Goal: Transaction & Acquisition: Download file/media

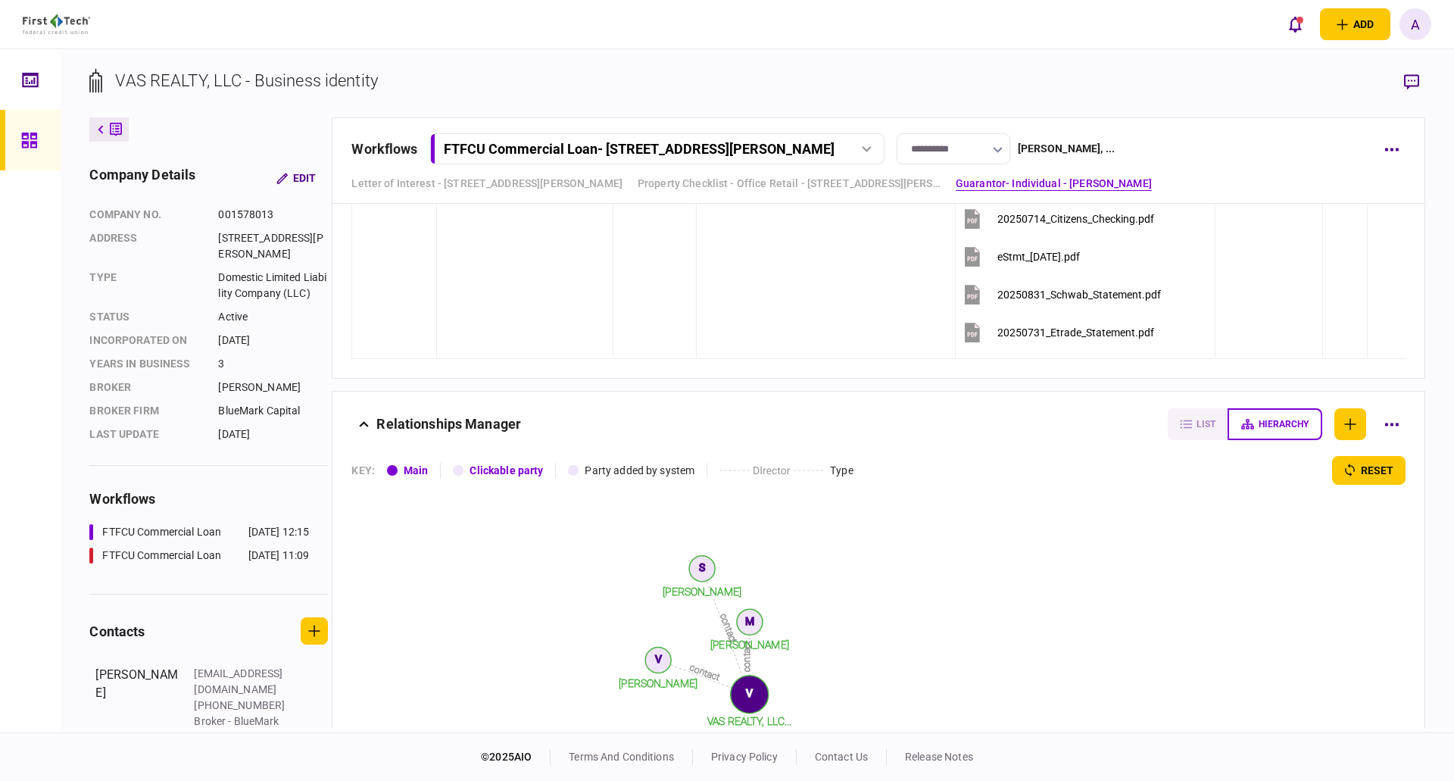
scroll to position [3485, 0]
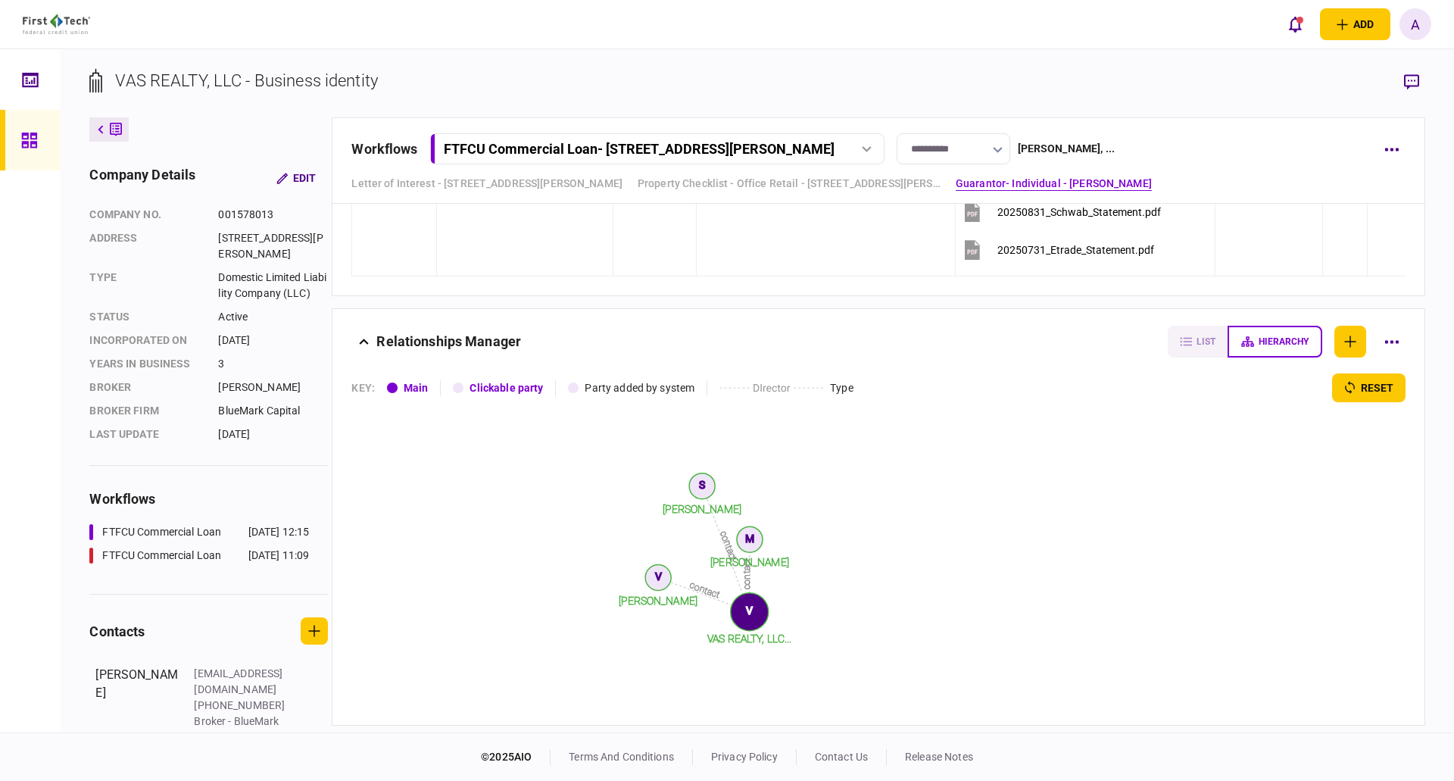
click at [25, 143] on icon at bounding box center [28, 140] width 15 height 15
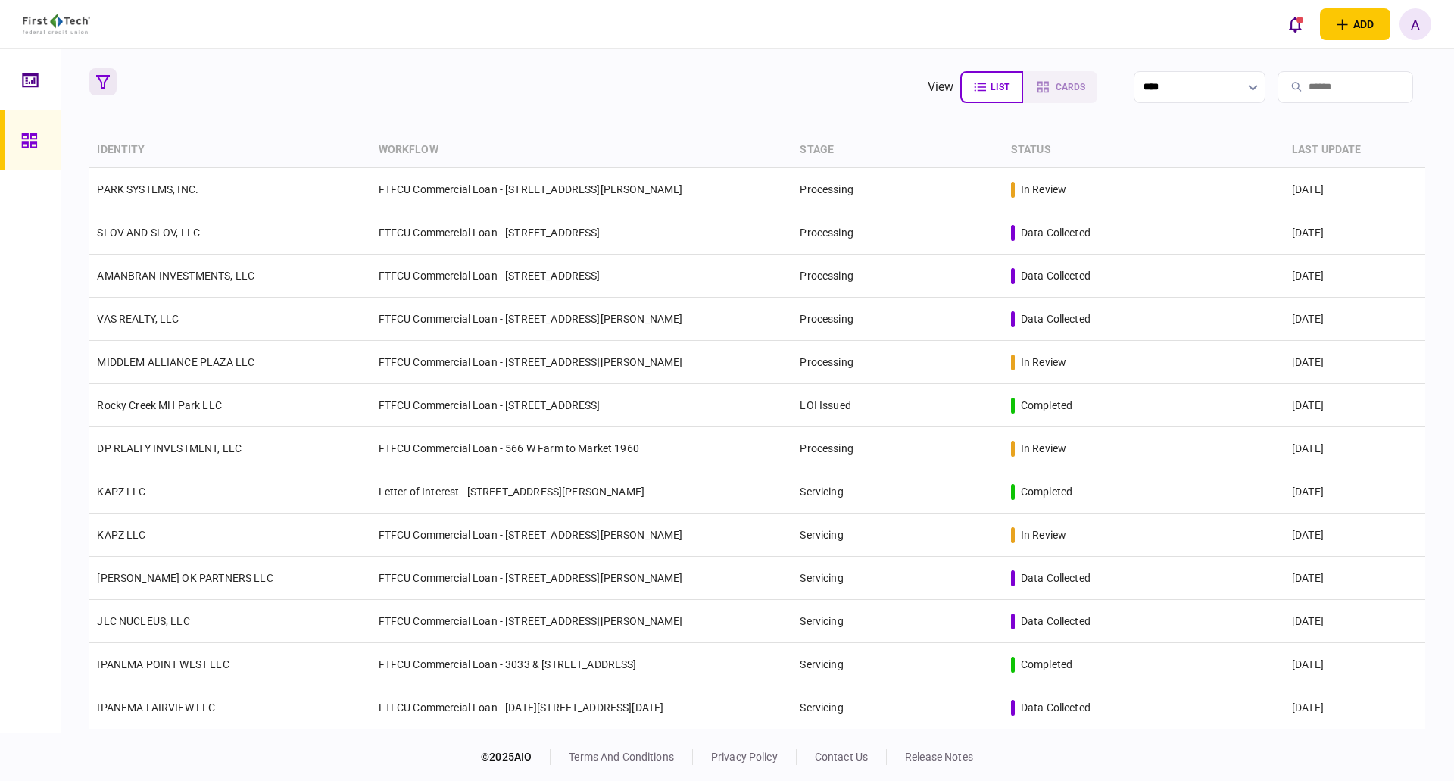
click at [104, 77] on icon "button" at bounding box center [103, 82] width 14 height 14
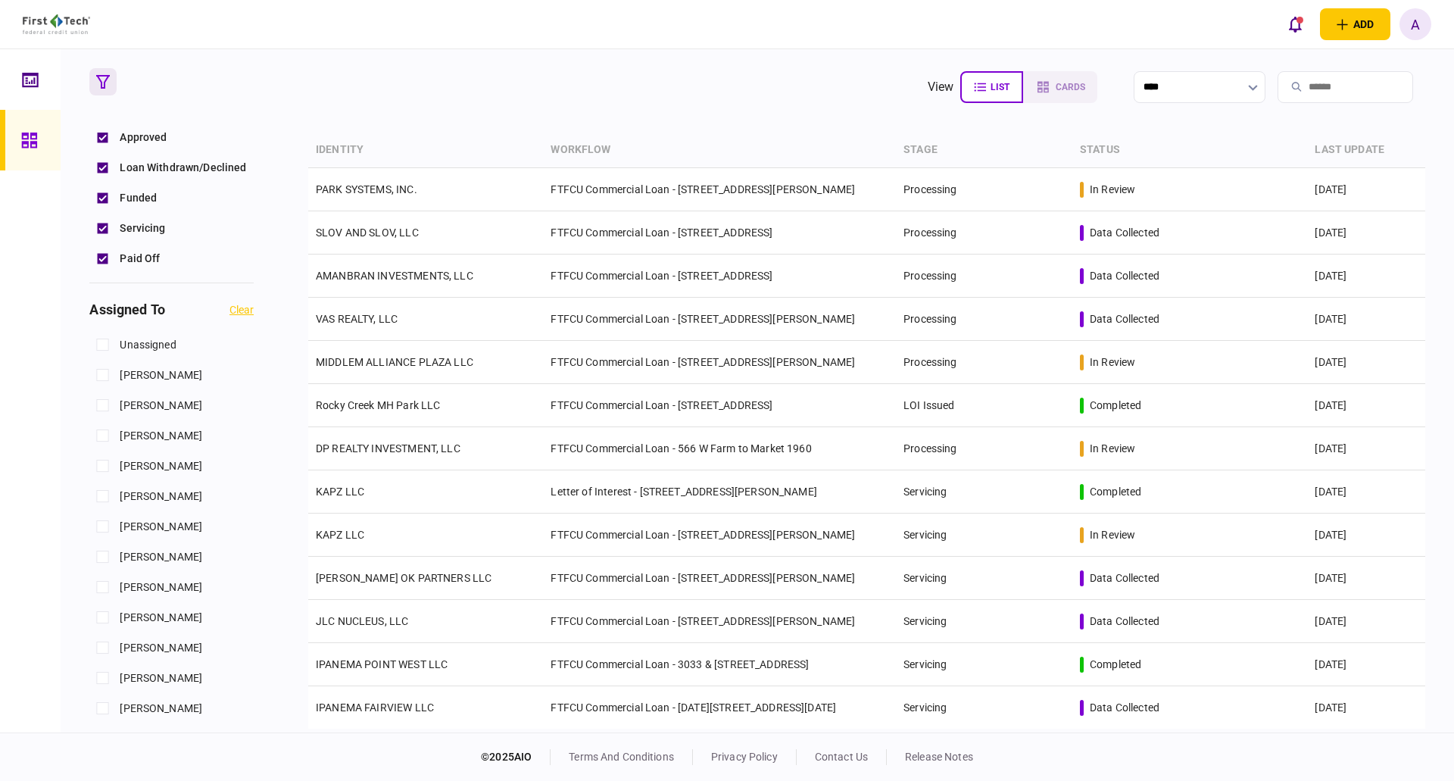
scroll to position [530, 0]
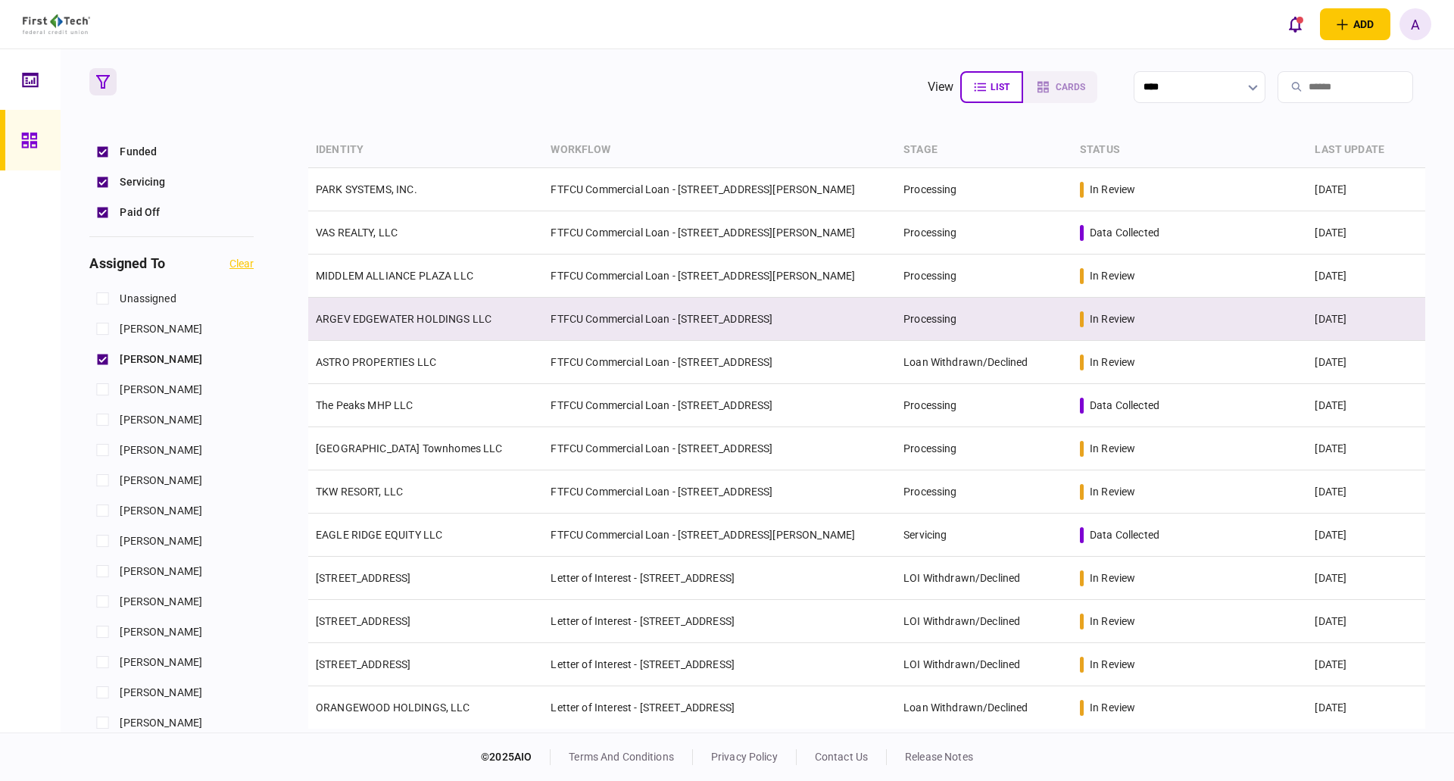
click at [398, 320] on link "ARGEV EDGEWATER HOLDINGS LLC" at bounding box center [404, 319] width 176 height 12
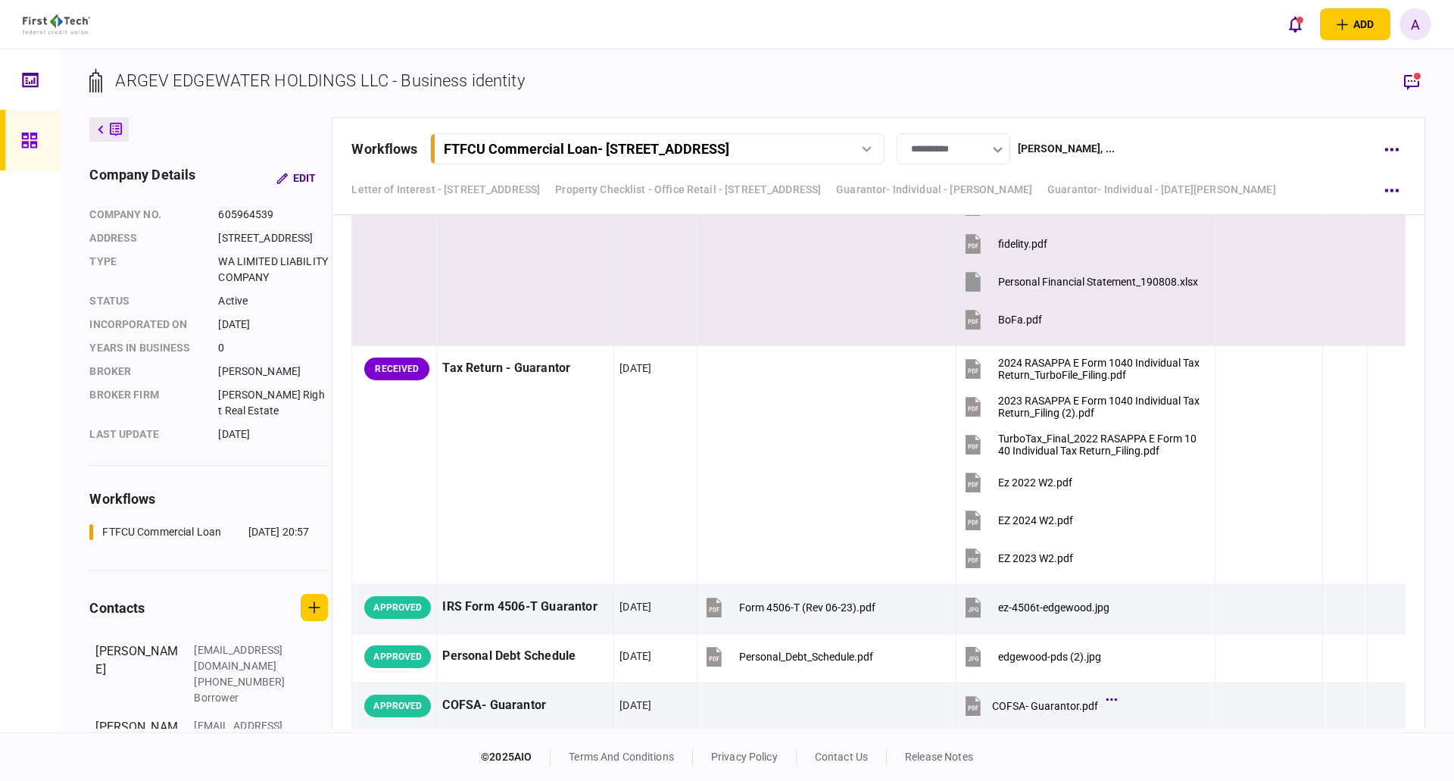
scroll to position [6212, 0]
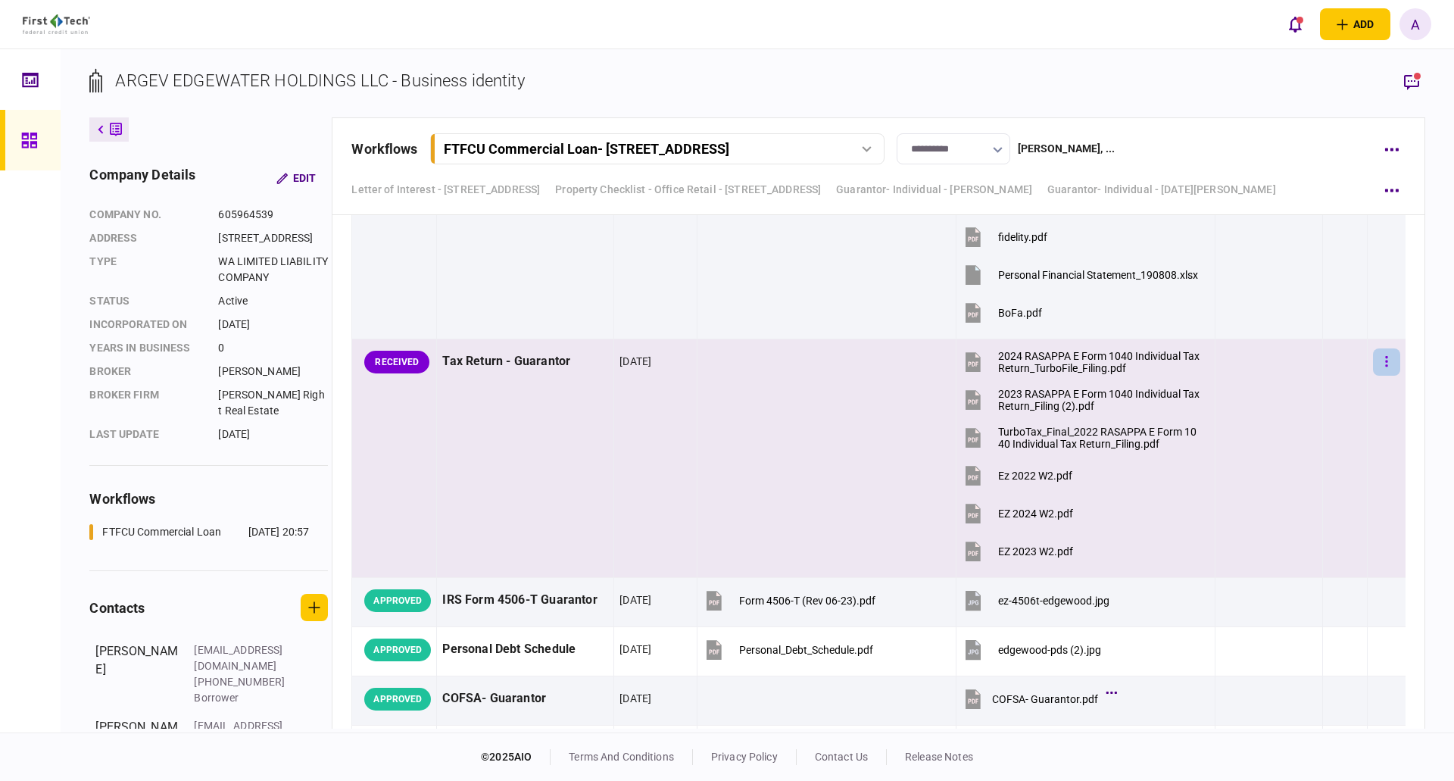
click at [1386, 366] on icon "button" at bounding box center [1387, 361] width 2 height 11
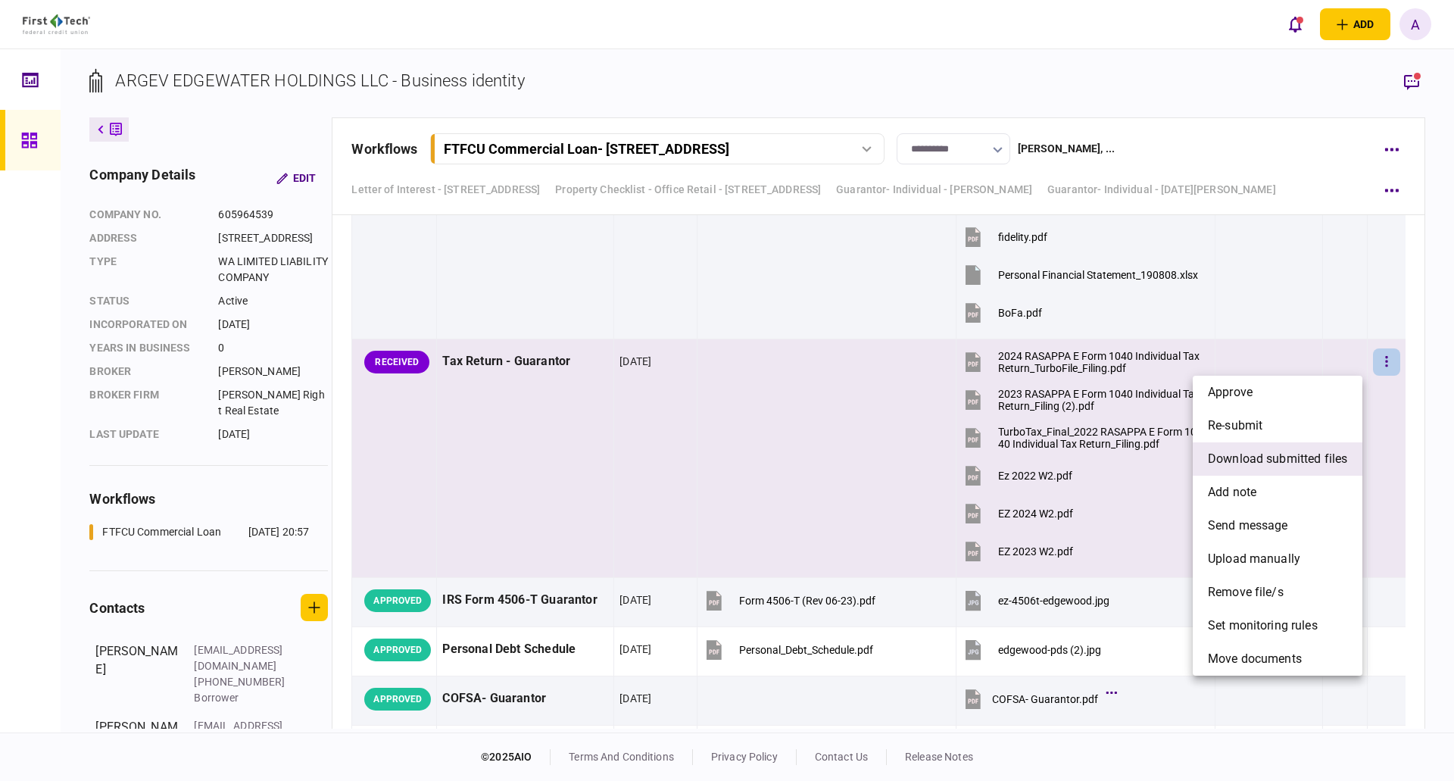
click at [1242, 460] on span "download submitted files" at bounding box center [1277, 459] width 139 height 18
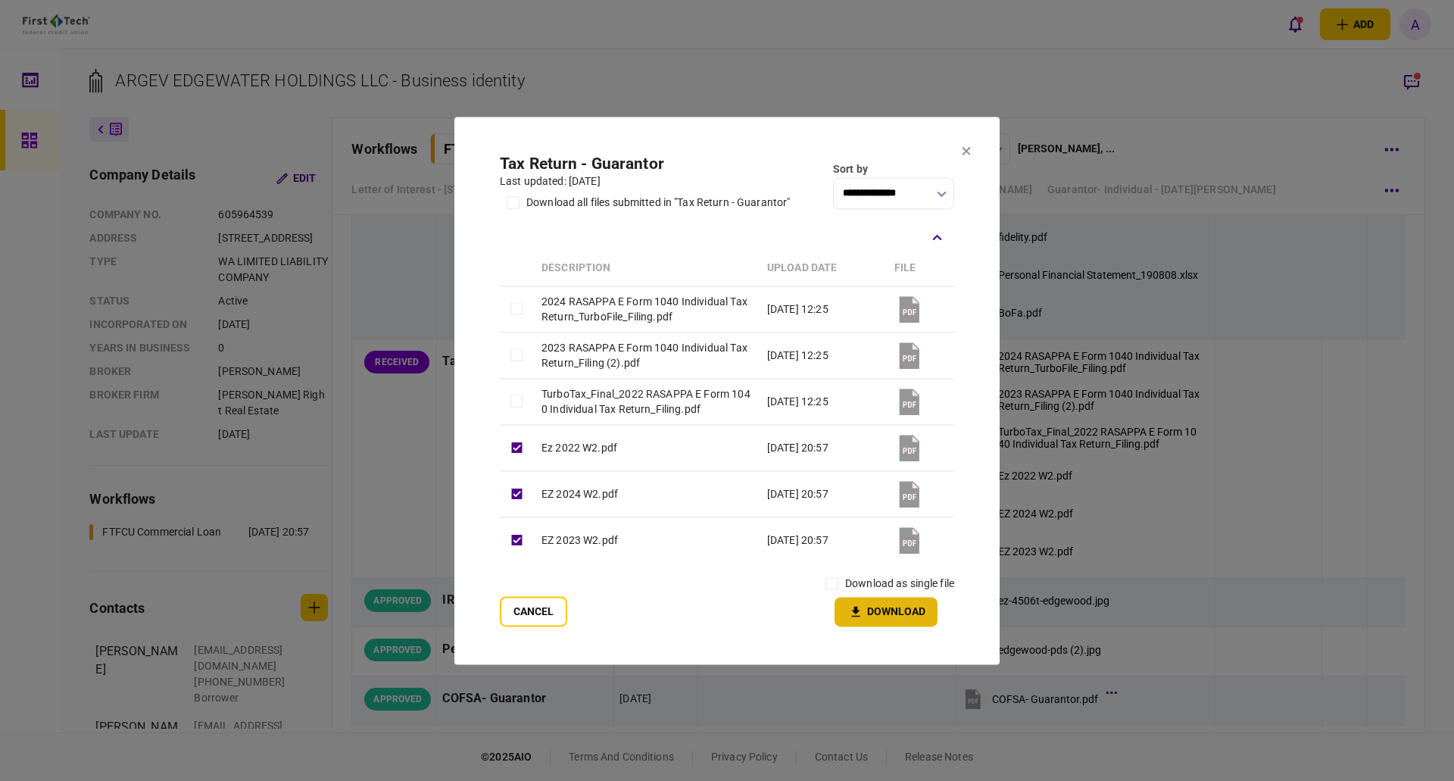
click at [885, 611] on button "Download" at bounding box center [886, 612] width 103 height 30
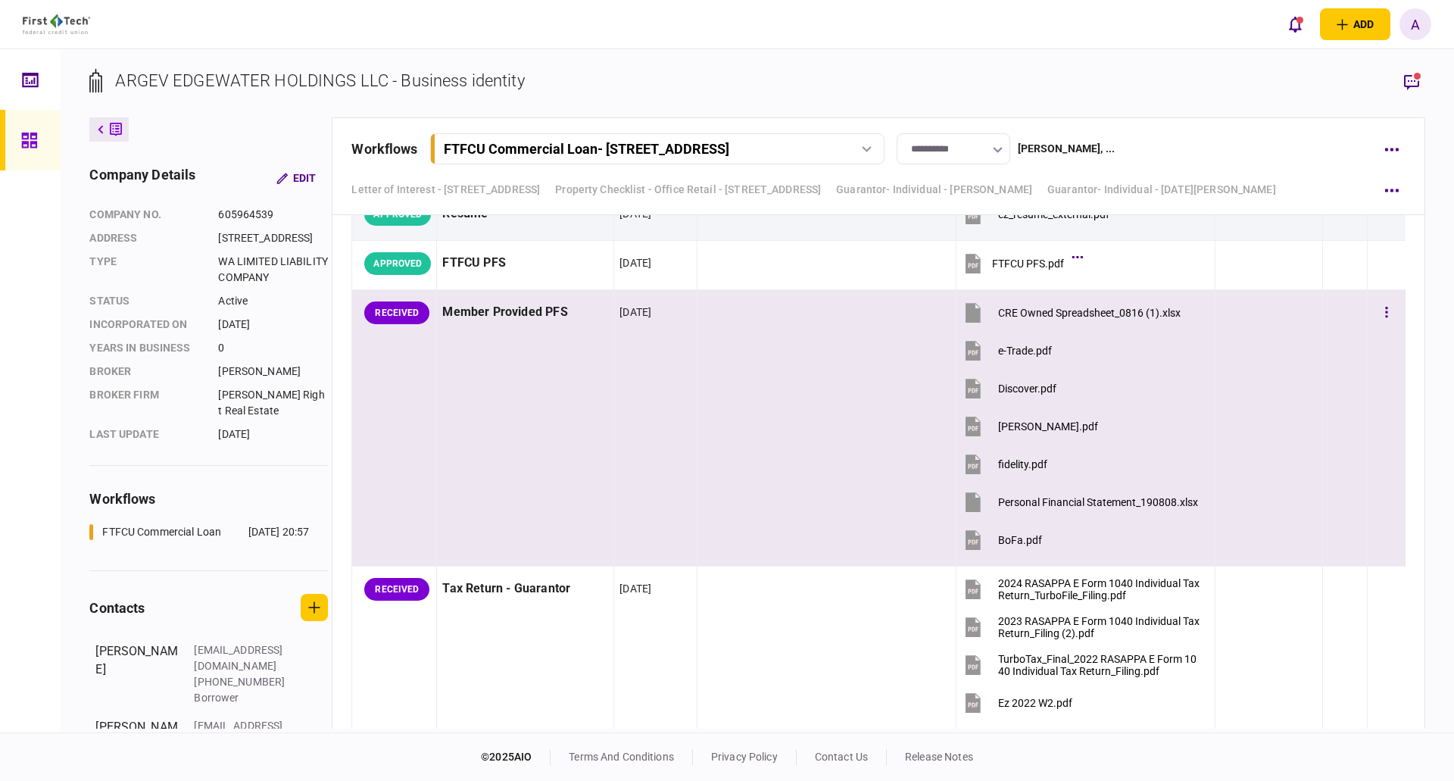
scroll to position [6060, 0]
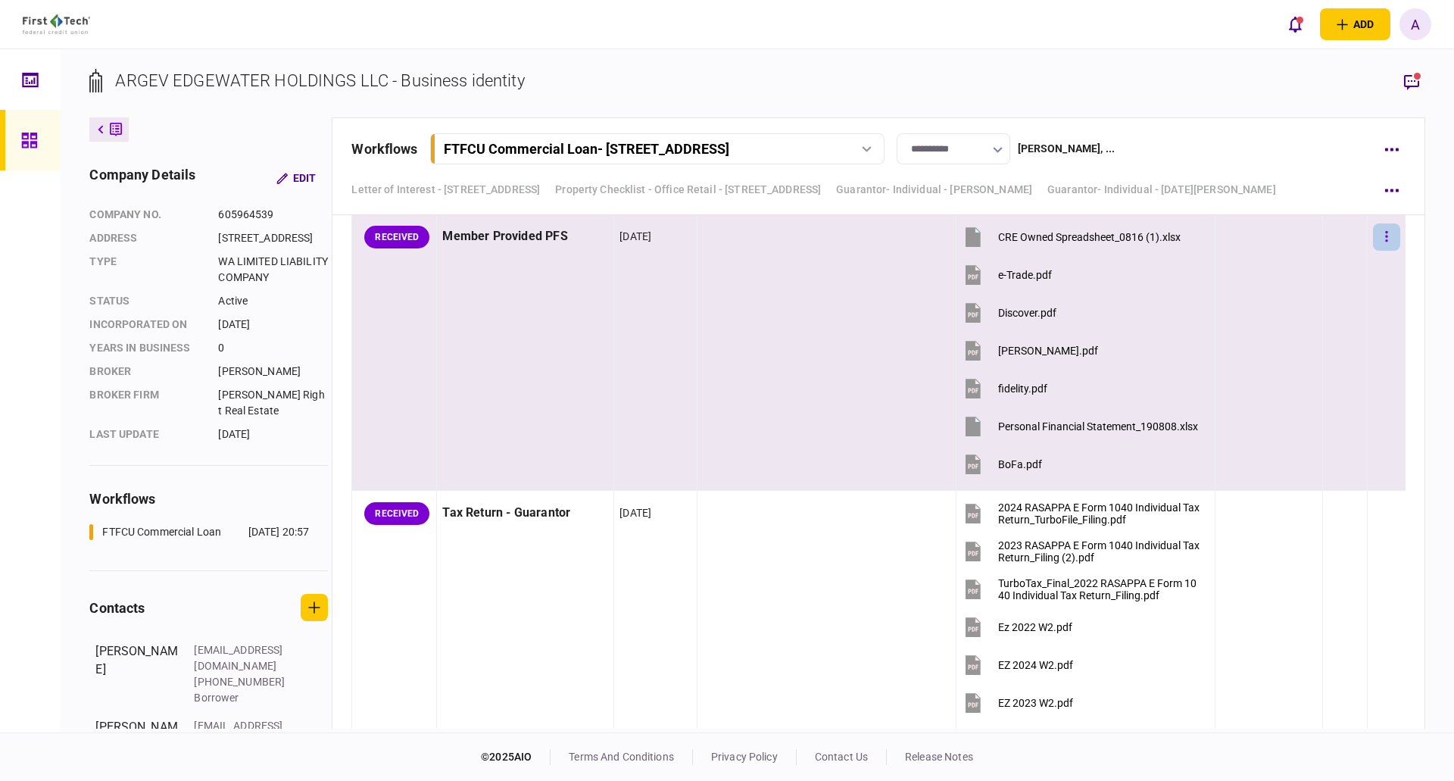
click at [1386, 235] on icon "button" at bounding box center [1387, 237] width 3 height 14
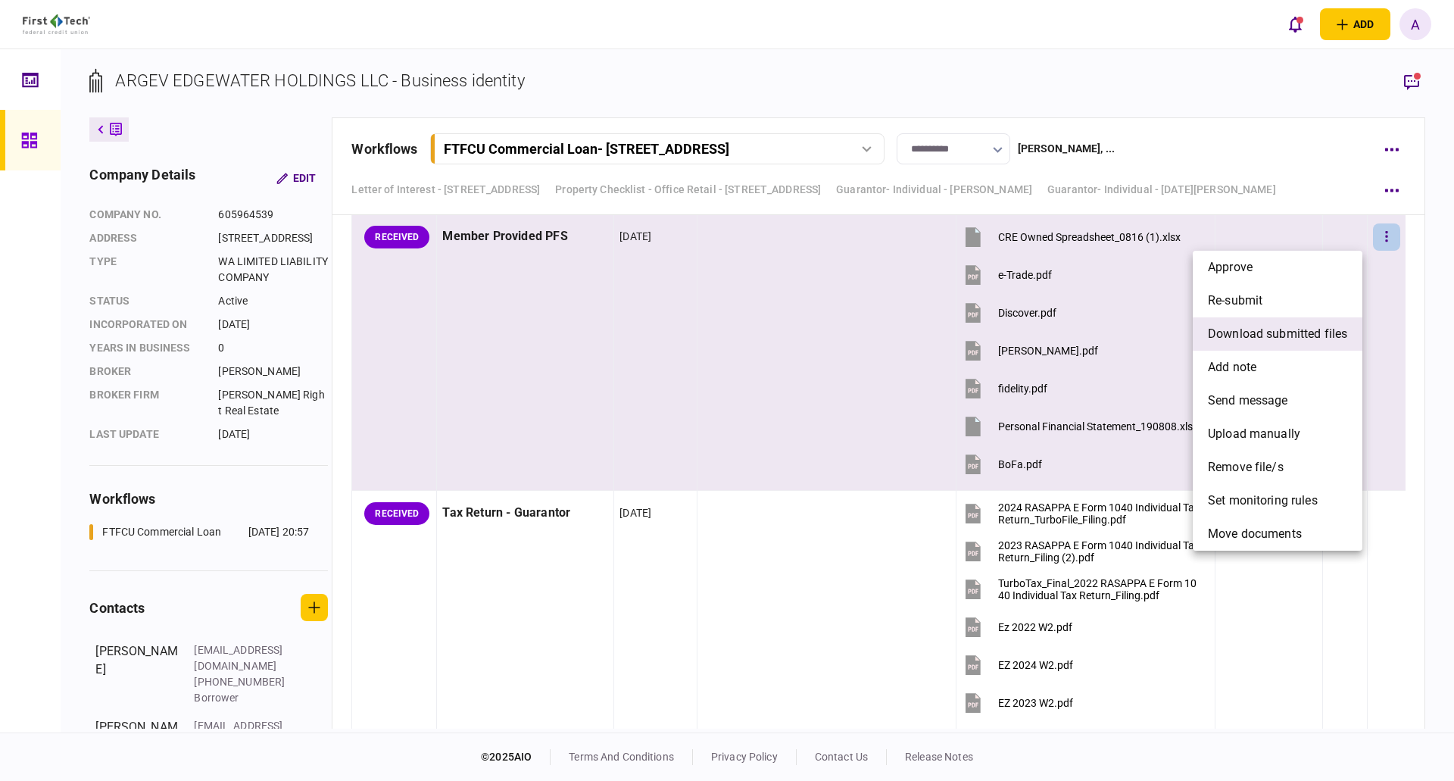
click at [1247, 336] on span "download submitted files" at bounding box center [1277, 334] width 139 height 18
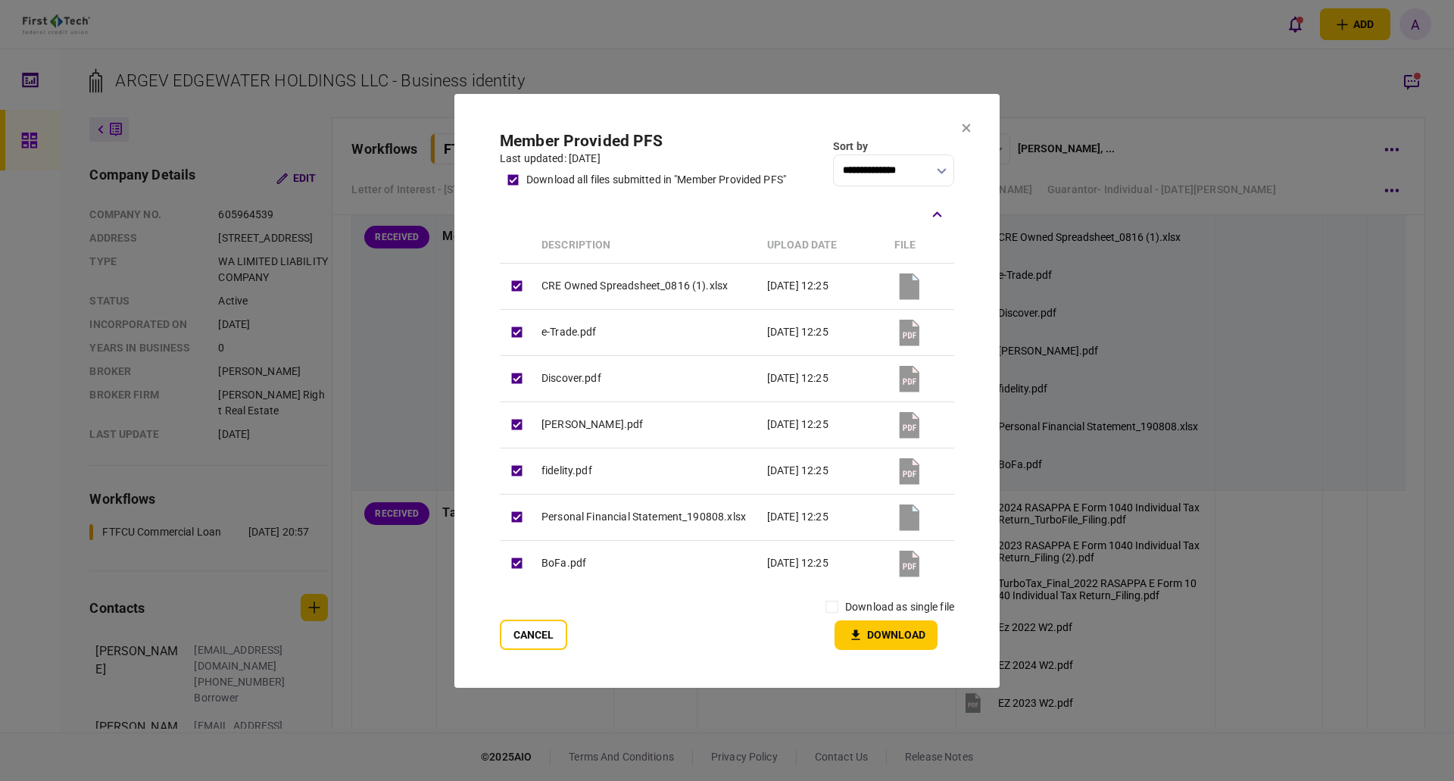
click at [967, 125] on icon at bounding box center [966, 127] width 9 height 9
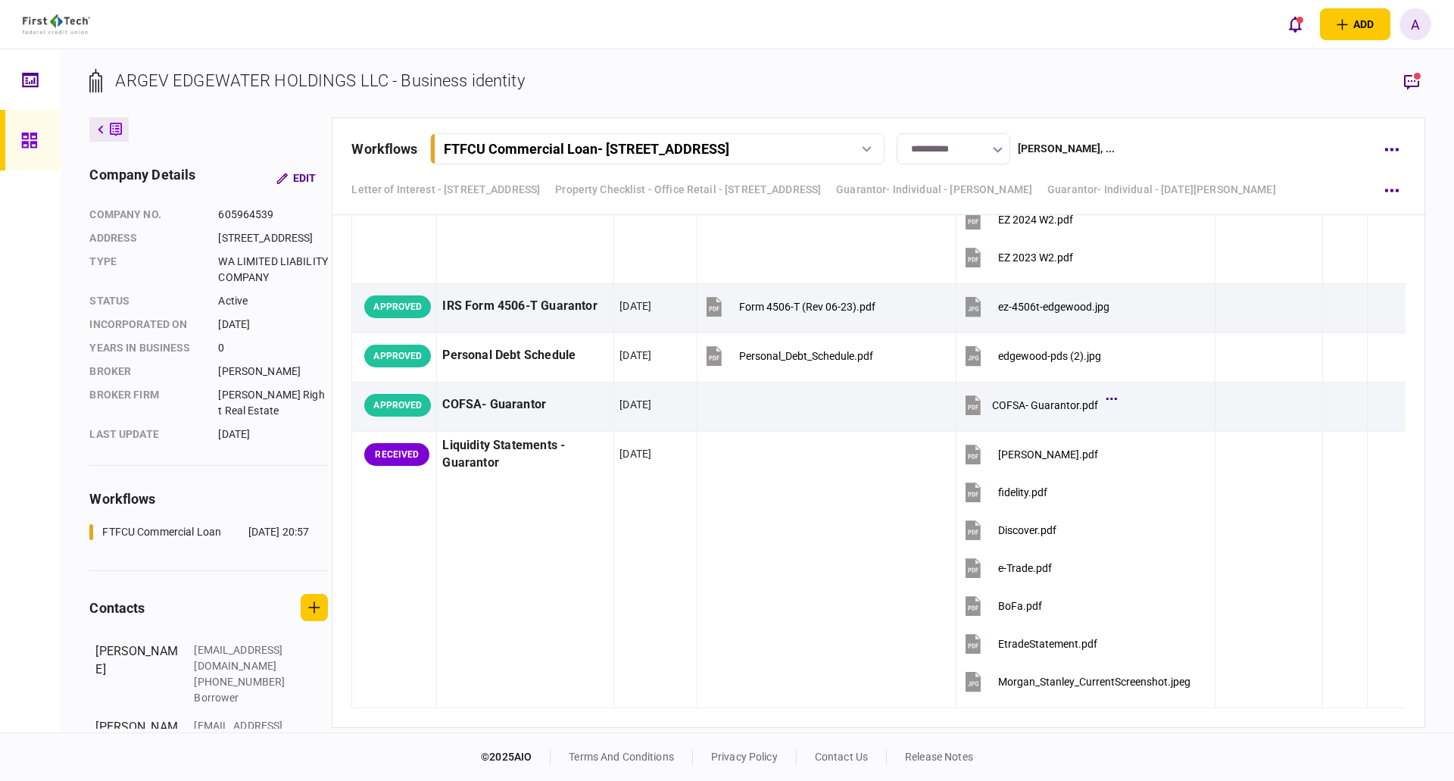
scroll to position [6591, 0]
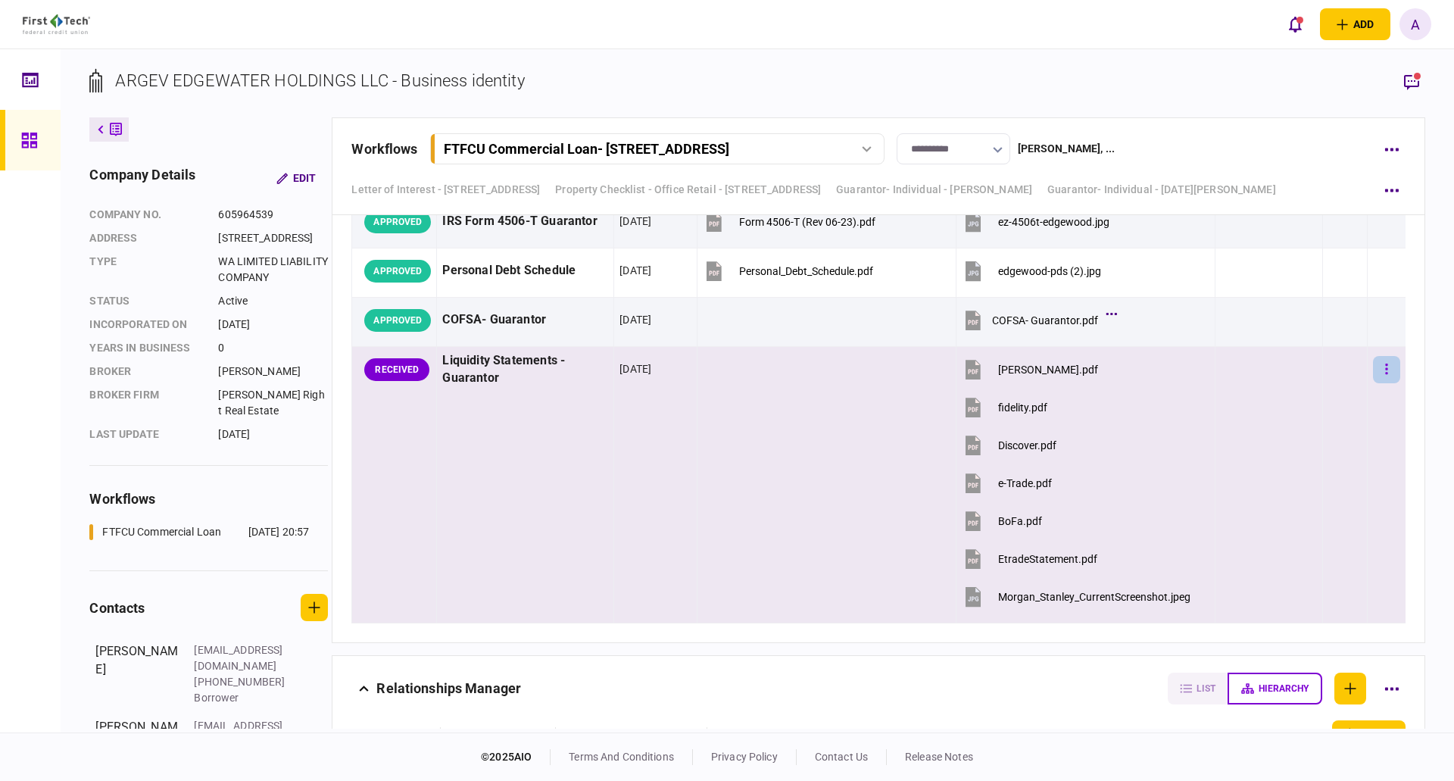
click at [1386, 364] on icon "button" at bounding box center [1387, 369] width 2 height 11
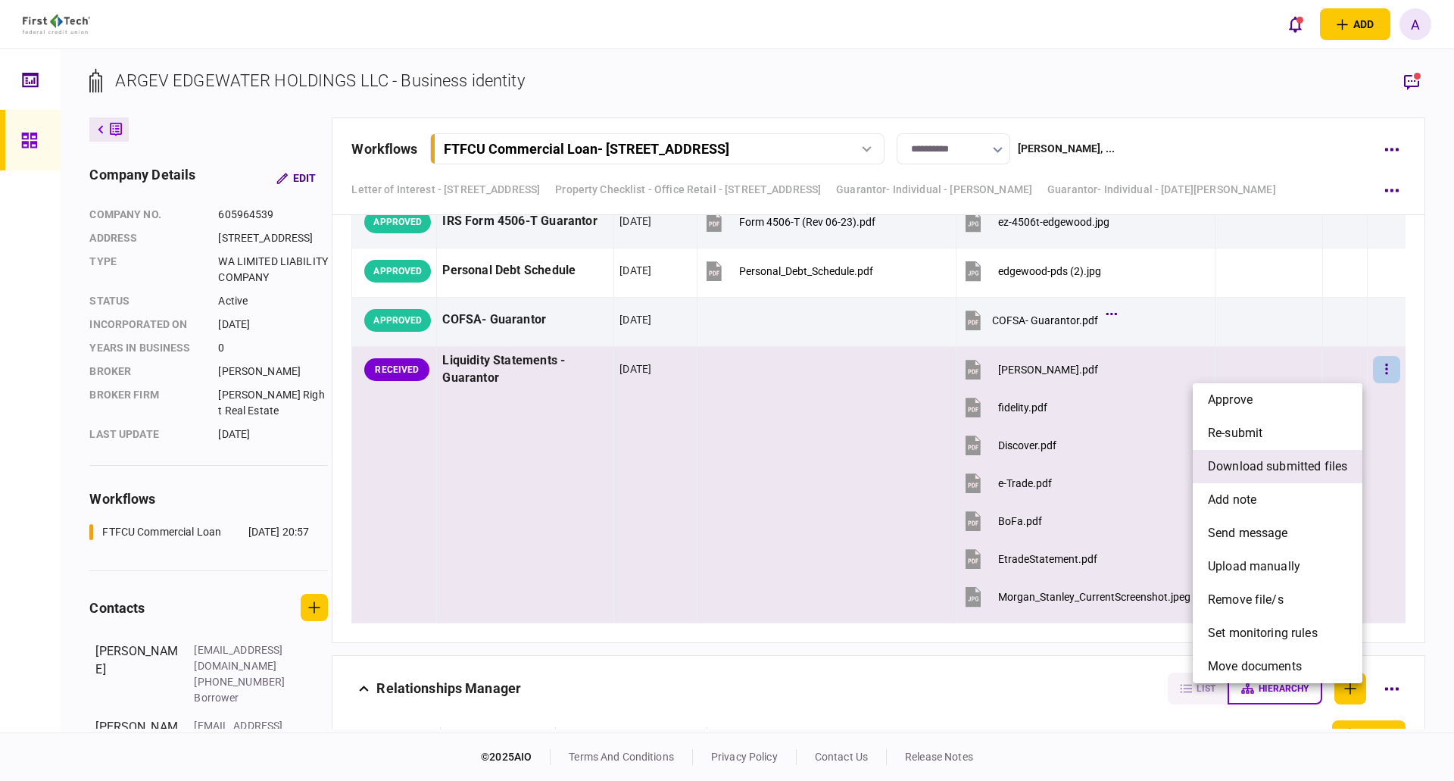
click at [1257, 460] on span "download submitted files" at bounding box center [1277, 467] width 139 height 18
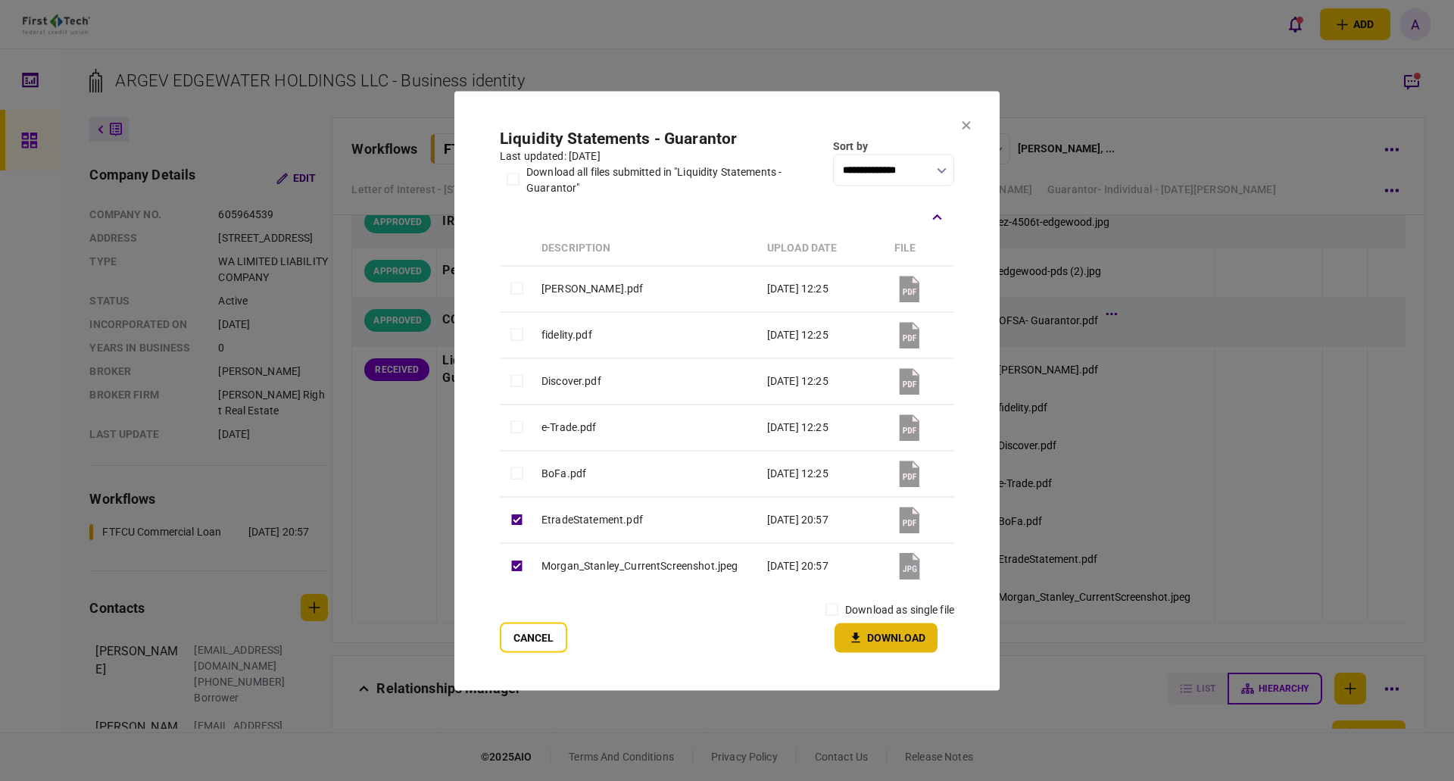
click at [886, 637] on button "Download" at bounding box center [886, 638] width 103 height 30
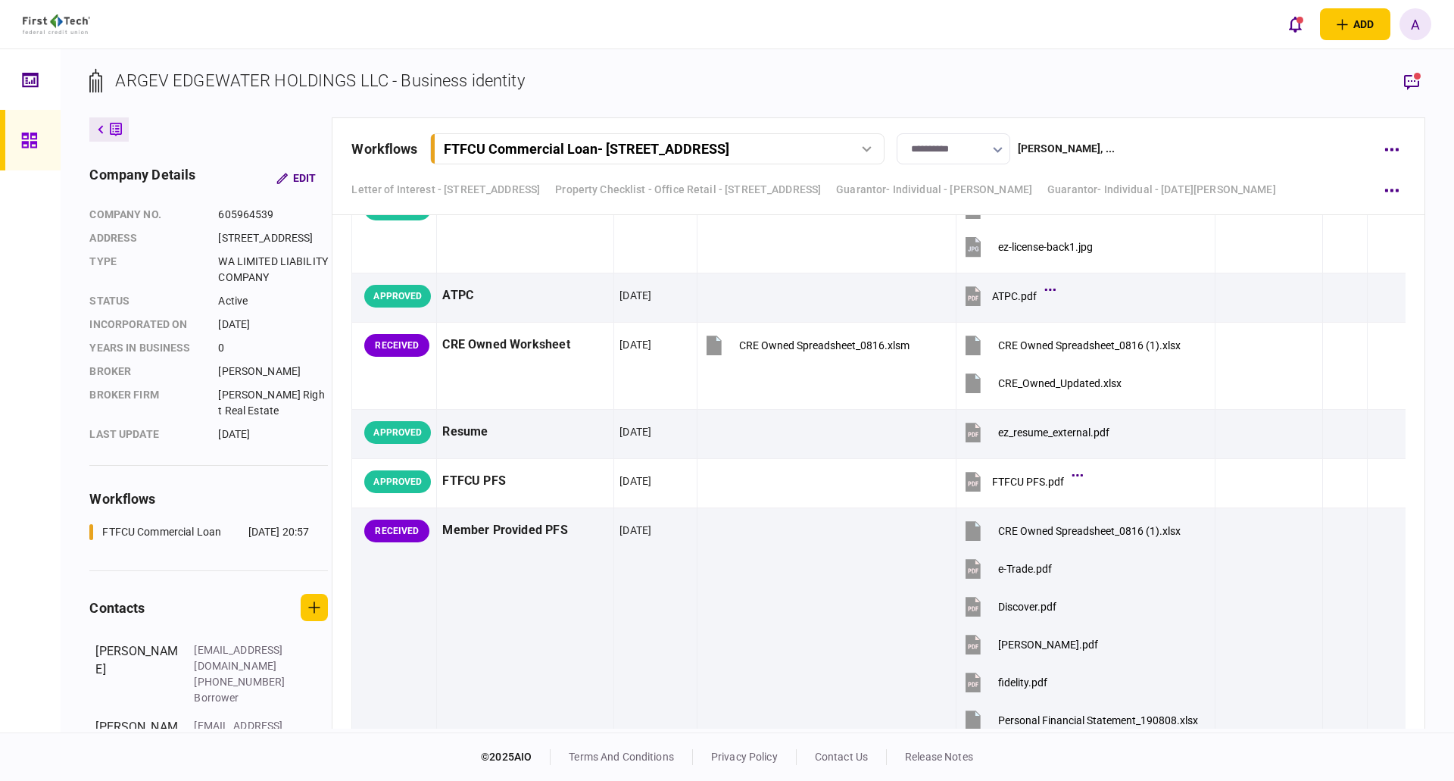
scroll to position [5648, 0]
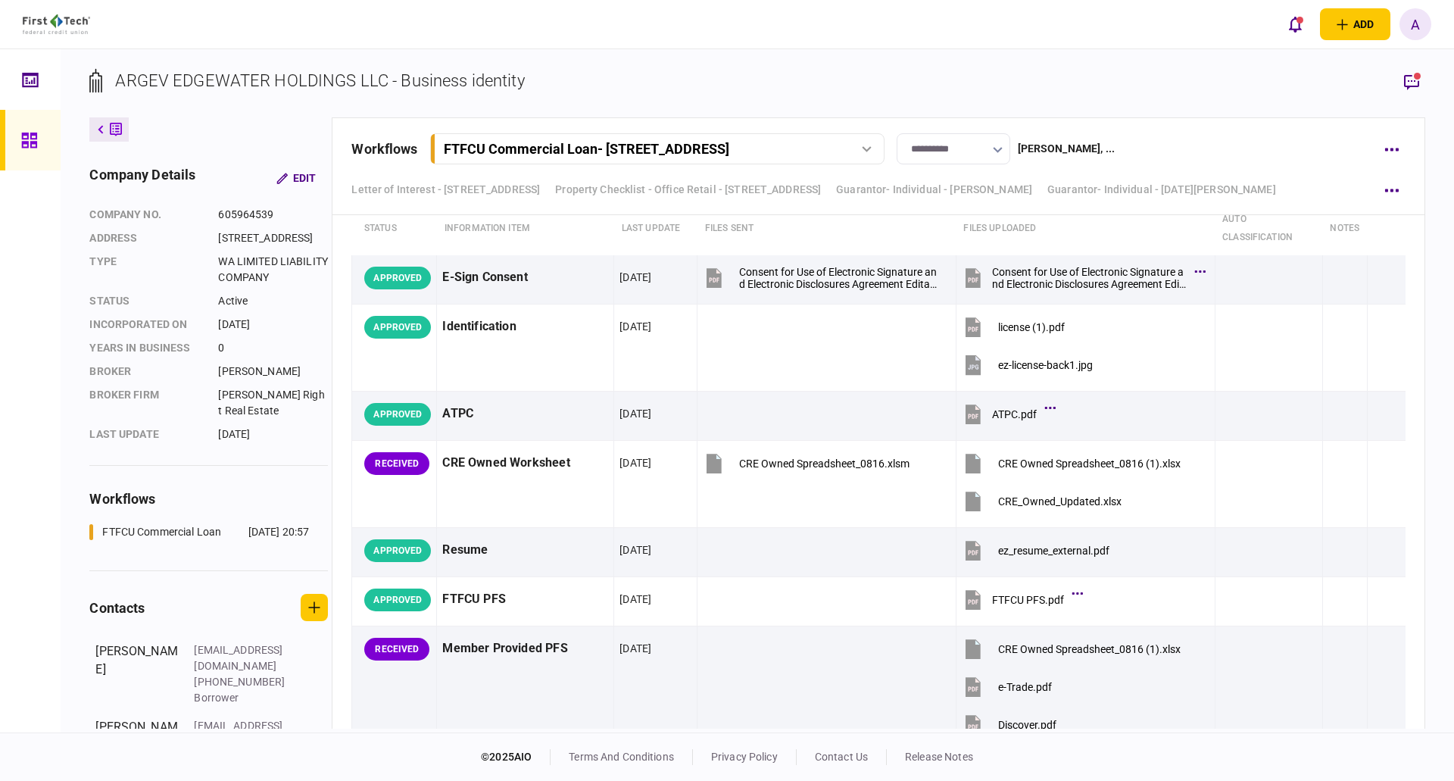
click at [98, 128] on icon at bounding box center [101, 129] width 6 height 9
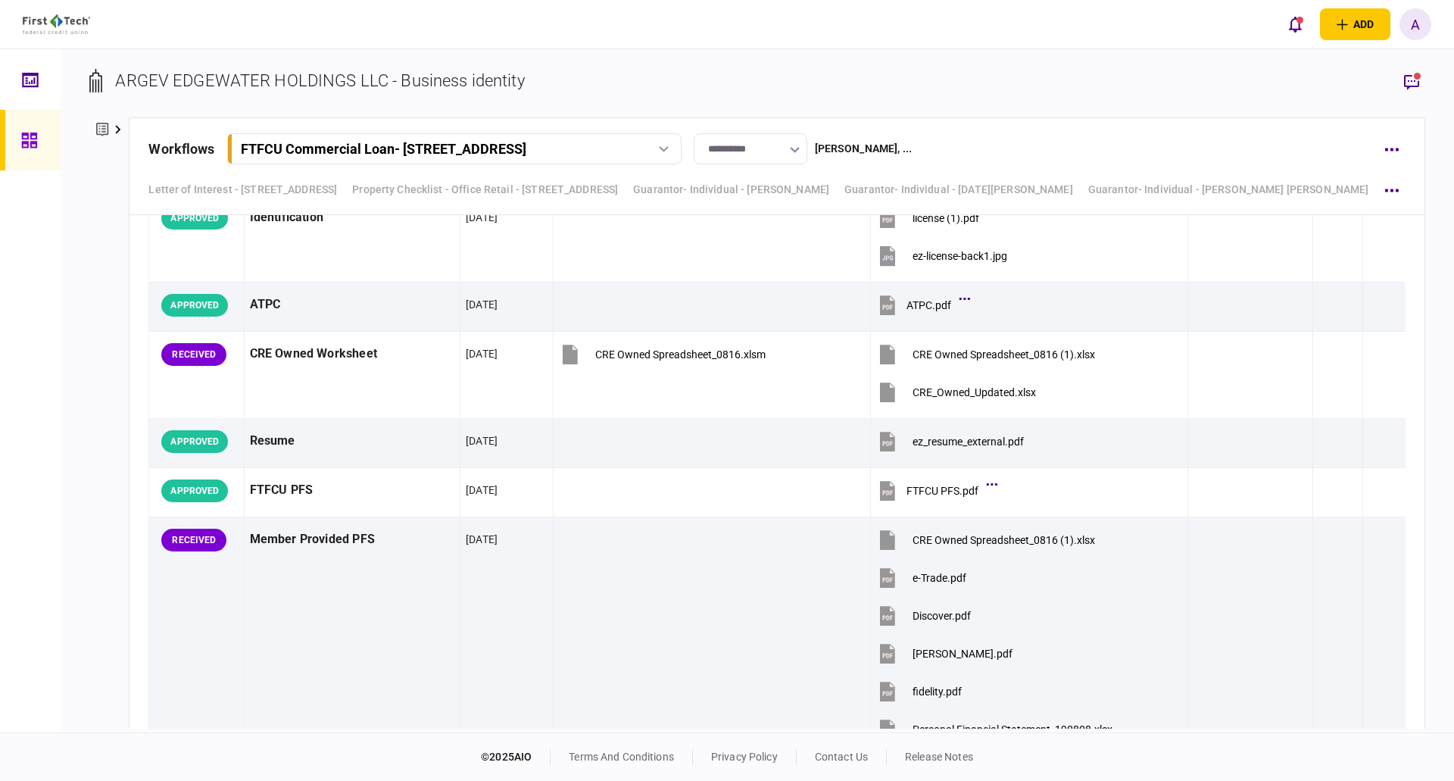
scroll to position [5548, 0]
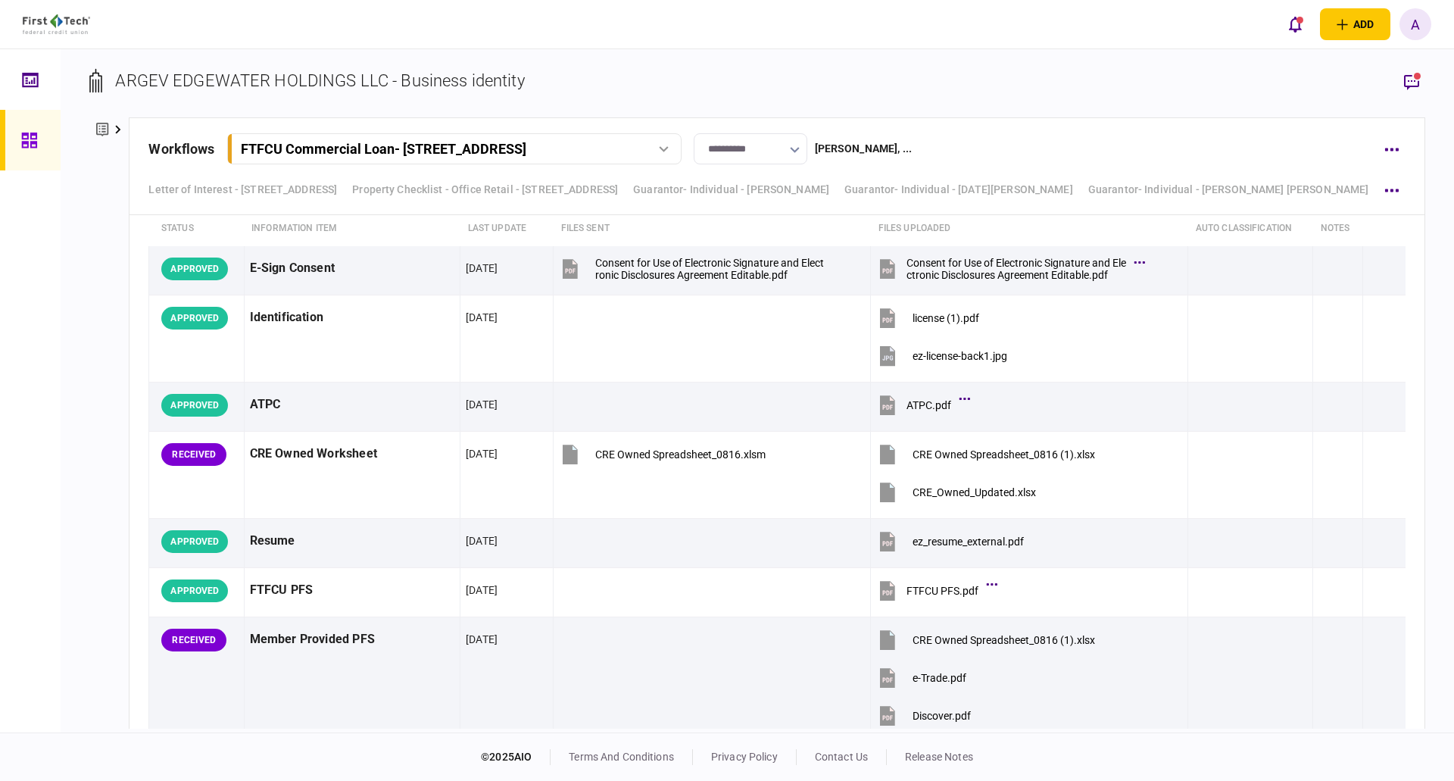
click at [26, 140] on icon at bounding box center [29, 140] width 17 height 17
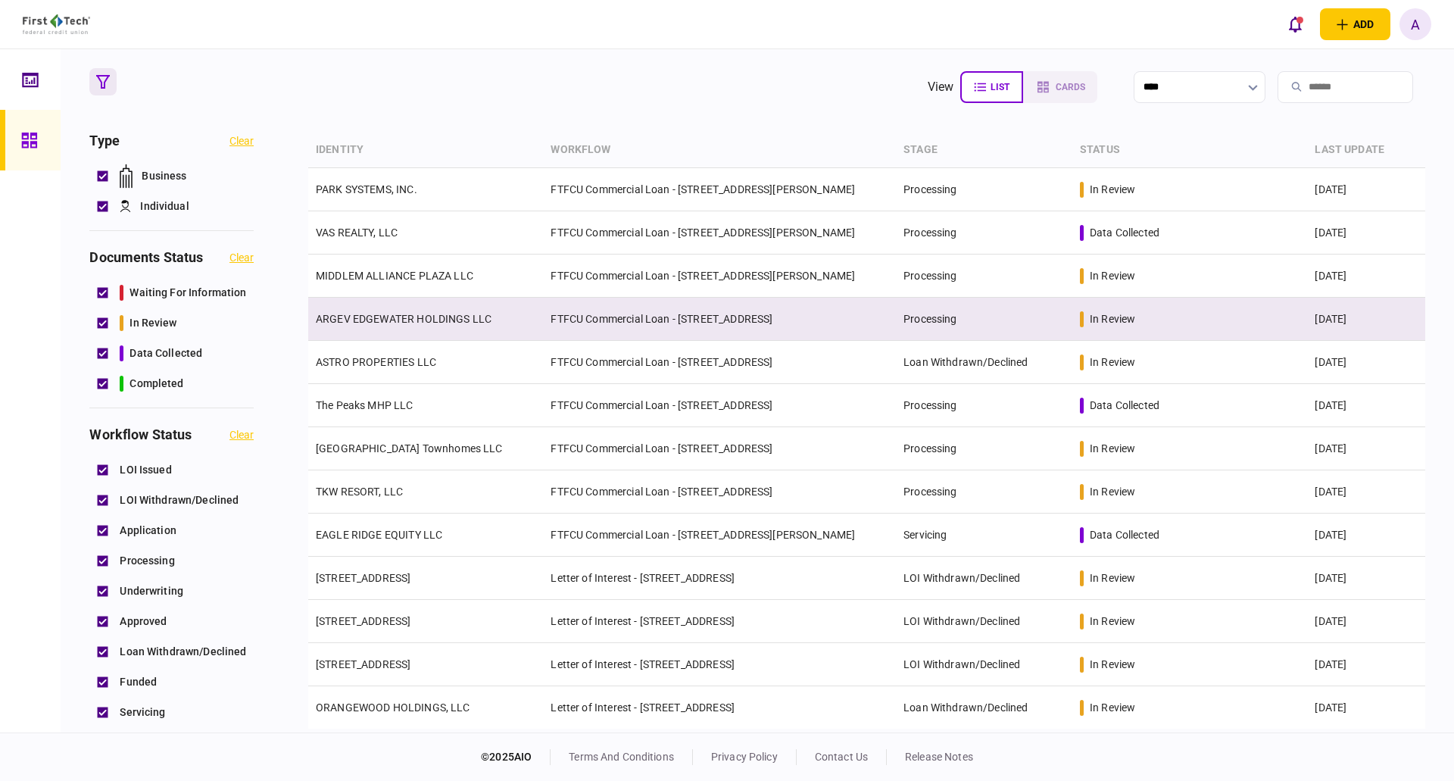
click at [369, 317] on link "ARGEV EDGEWATER HOLDINGS LLC" at bounding box center [404, 319] width 176 height 12
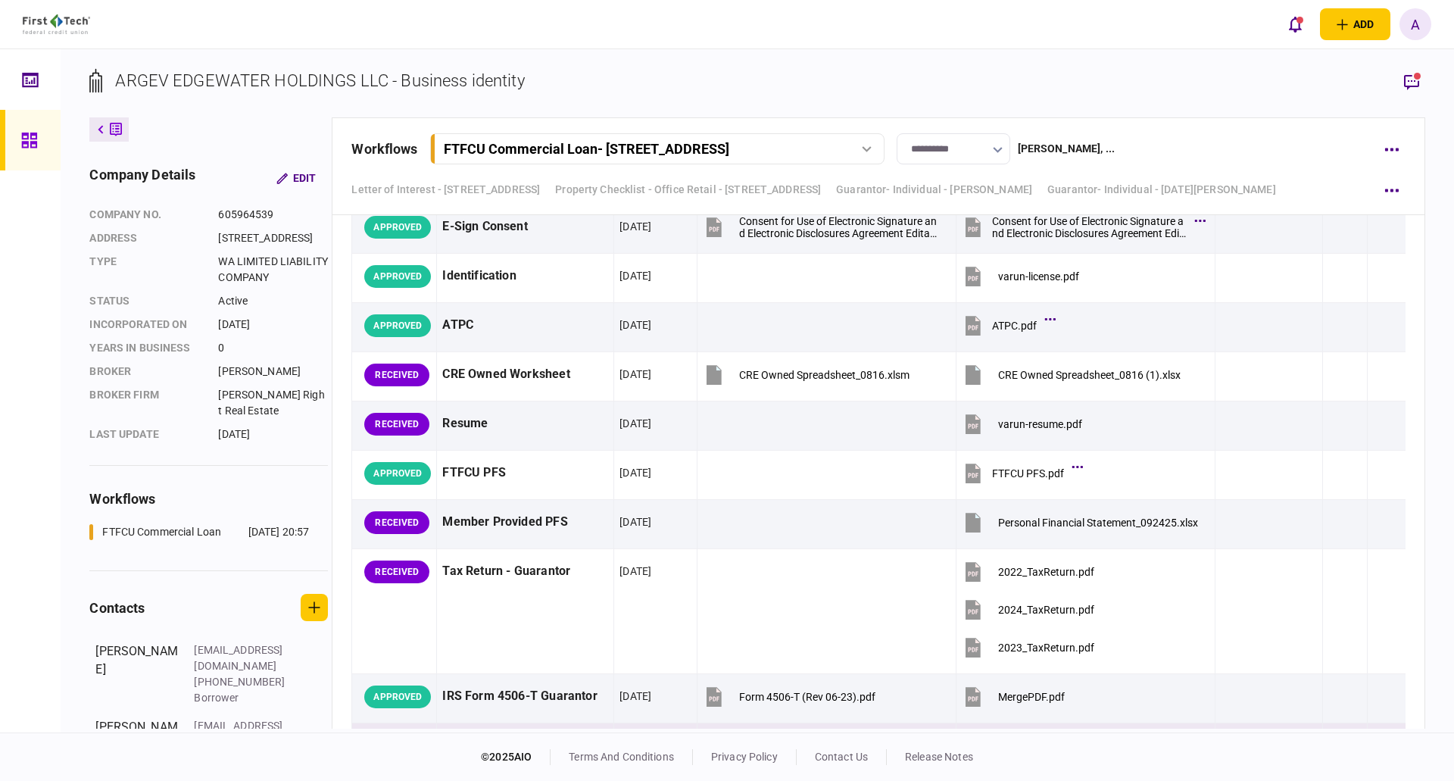
scroll to position [4697, 0]
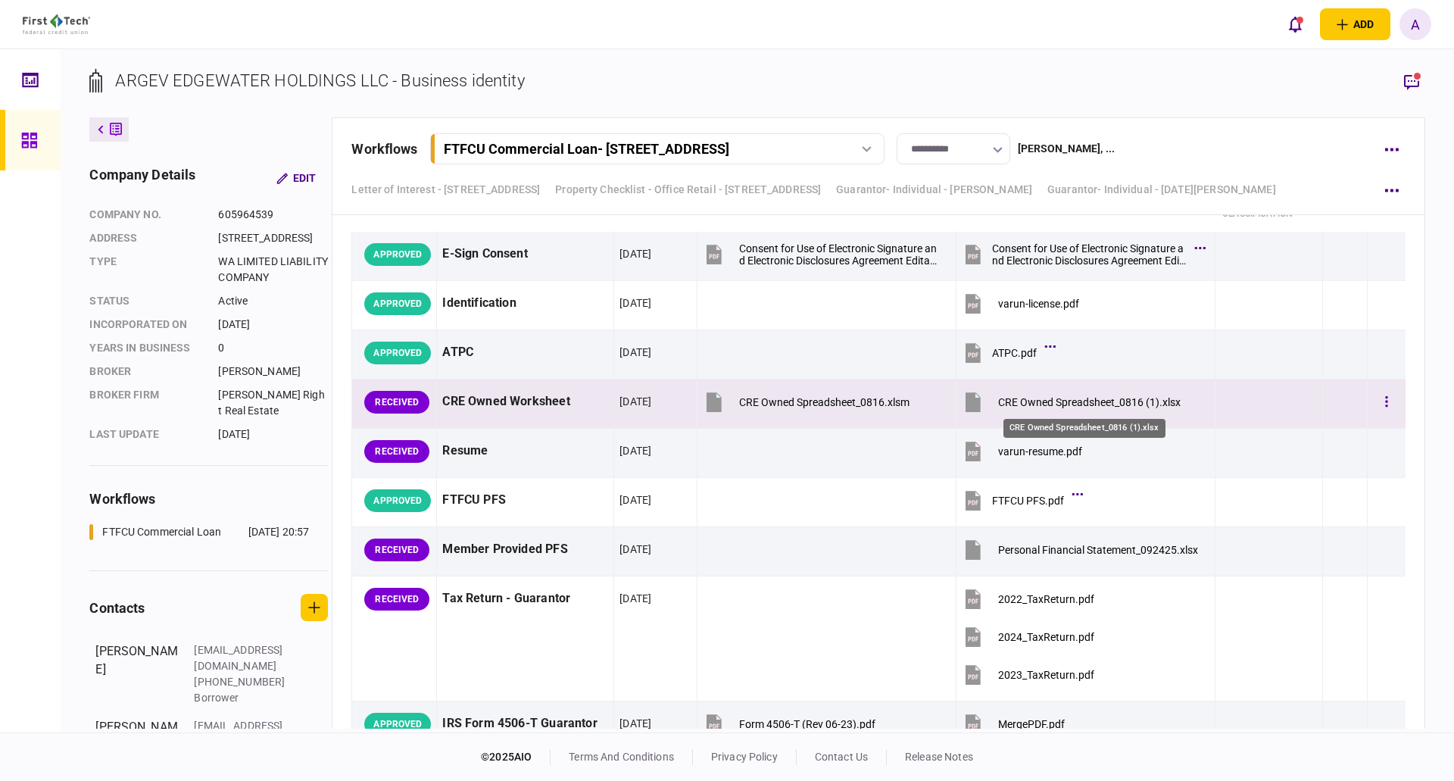
click at [1076, 398] on div "CRE Owned Spreadsheet_0816 (1).xlsx" at bounding box center [1089, 402] width 183 height 12
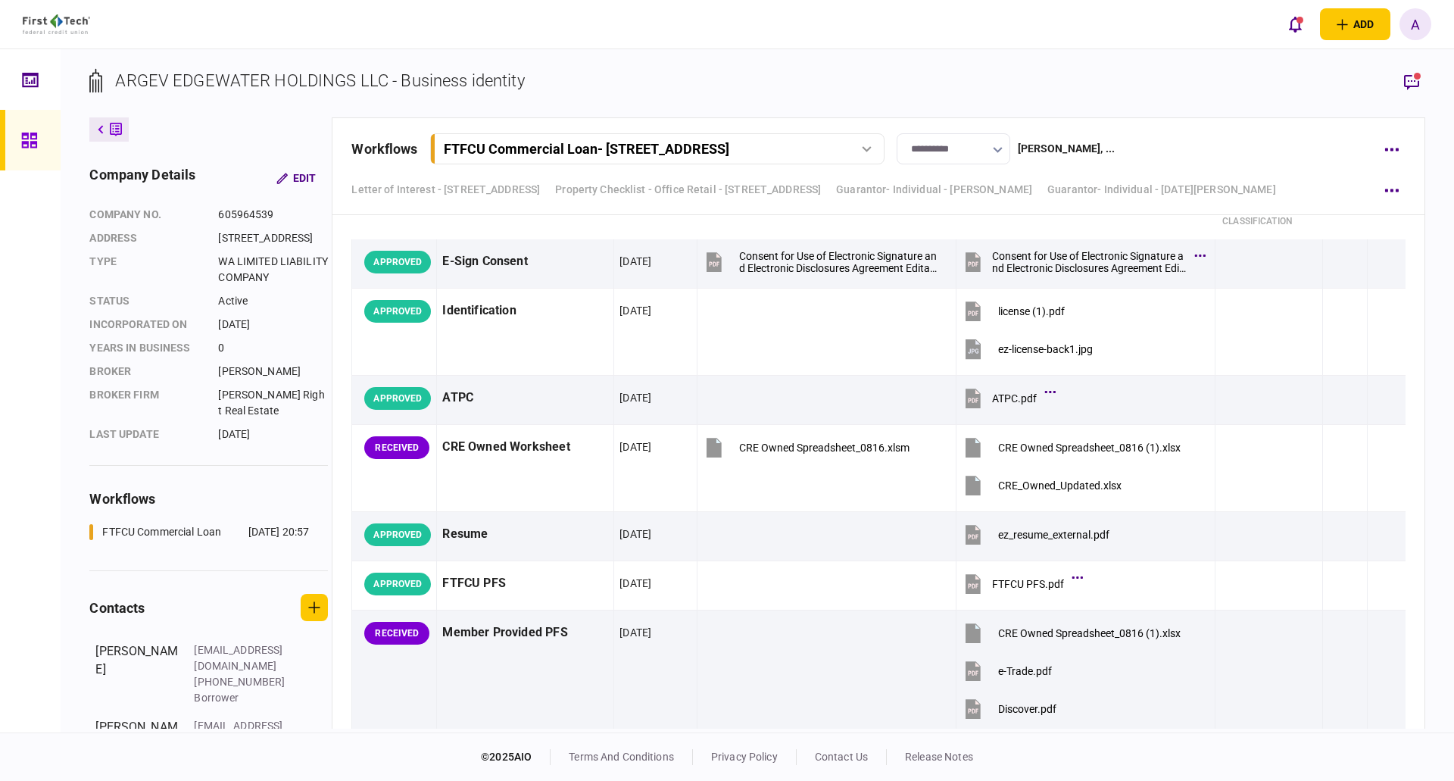
scroll to position [5682, 0]
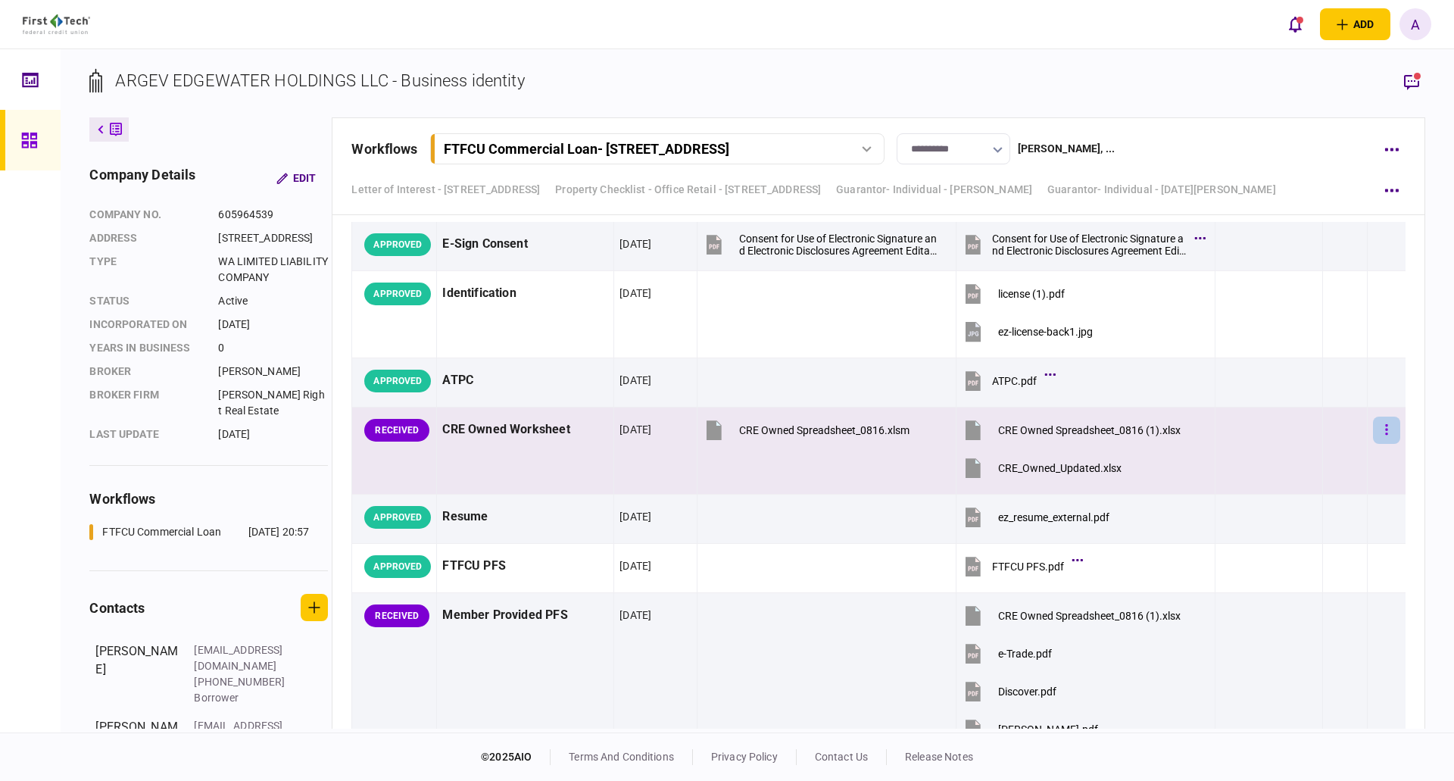
click at [1373, 430] on button "button" at bounding box center [1386, 430] width 27 height 27
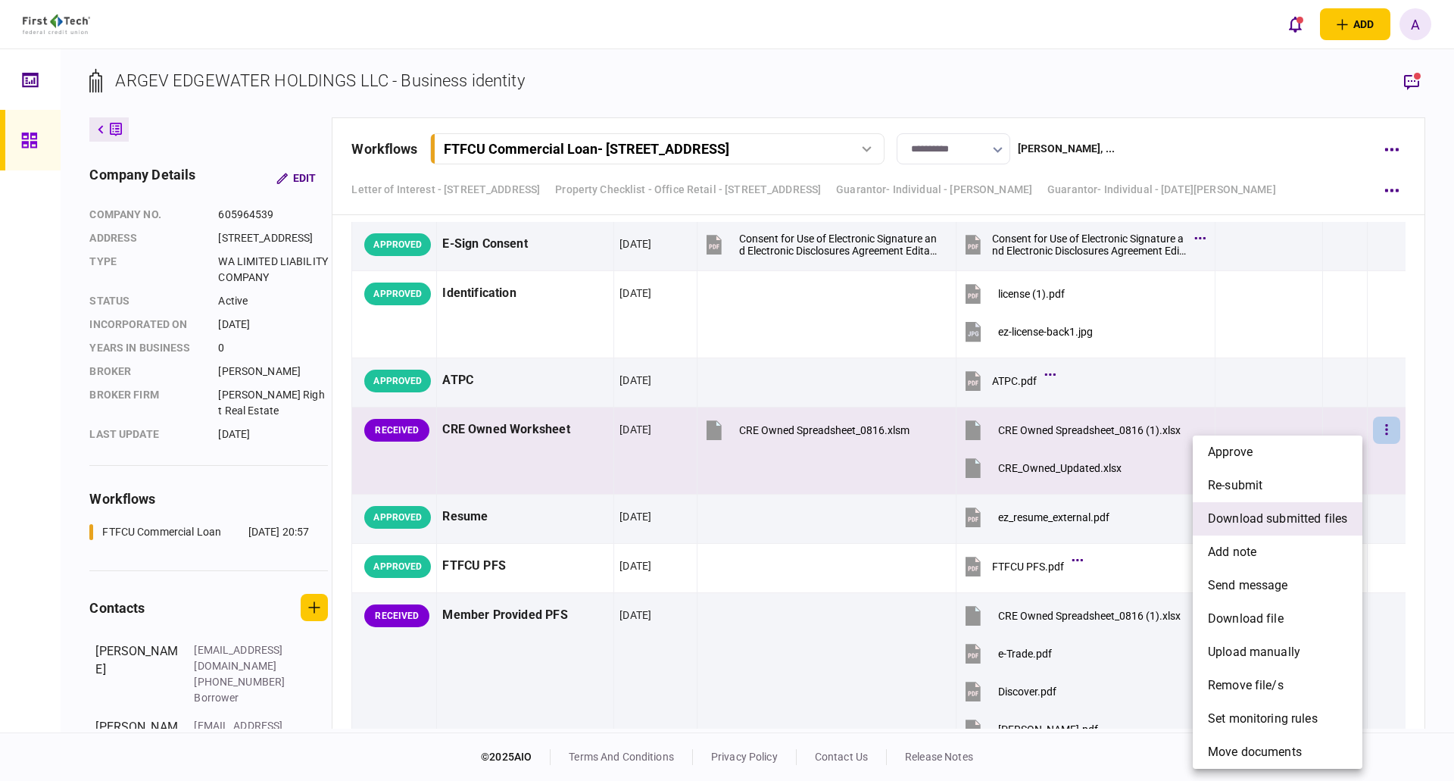
click at [1270, 517] on span "download submitted files" at bounding box center [1277, 519] width 139 height 18
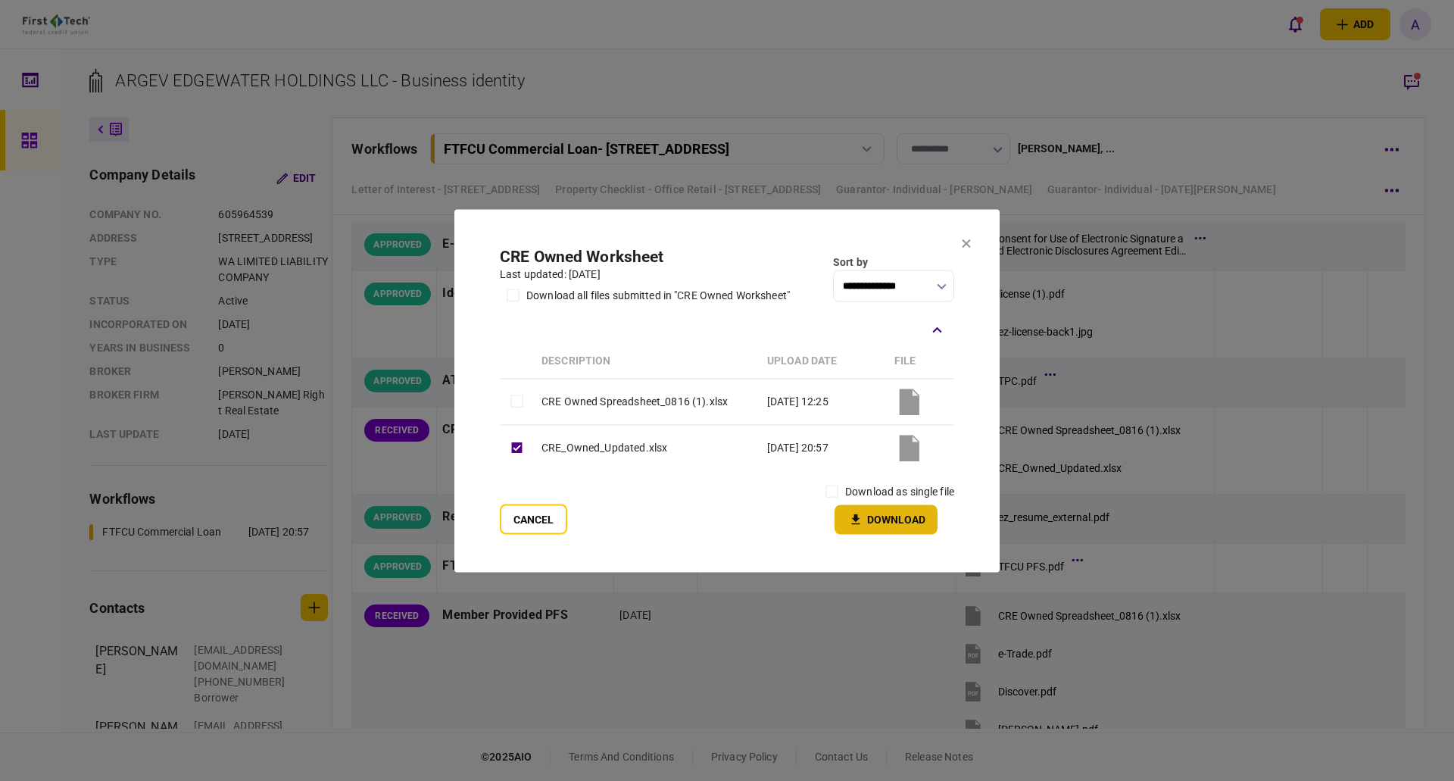
click at [904, 517] on button "Download" at bounding box center [886, 520] width 103 height 30
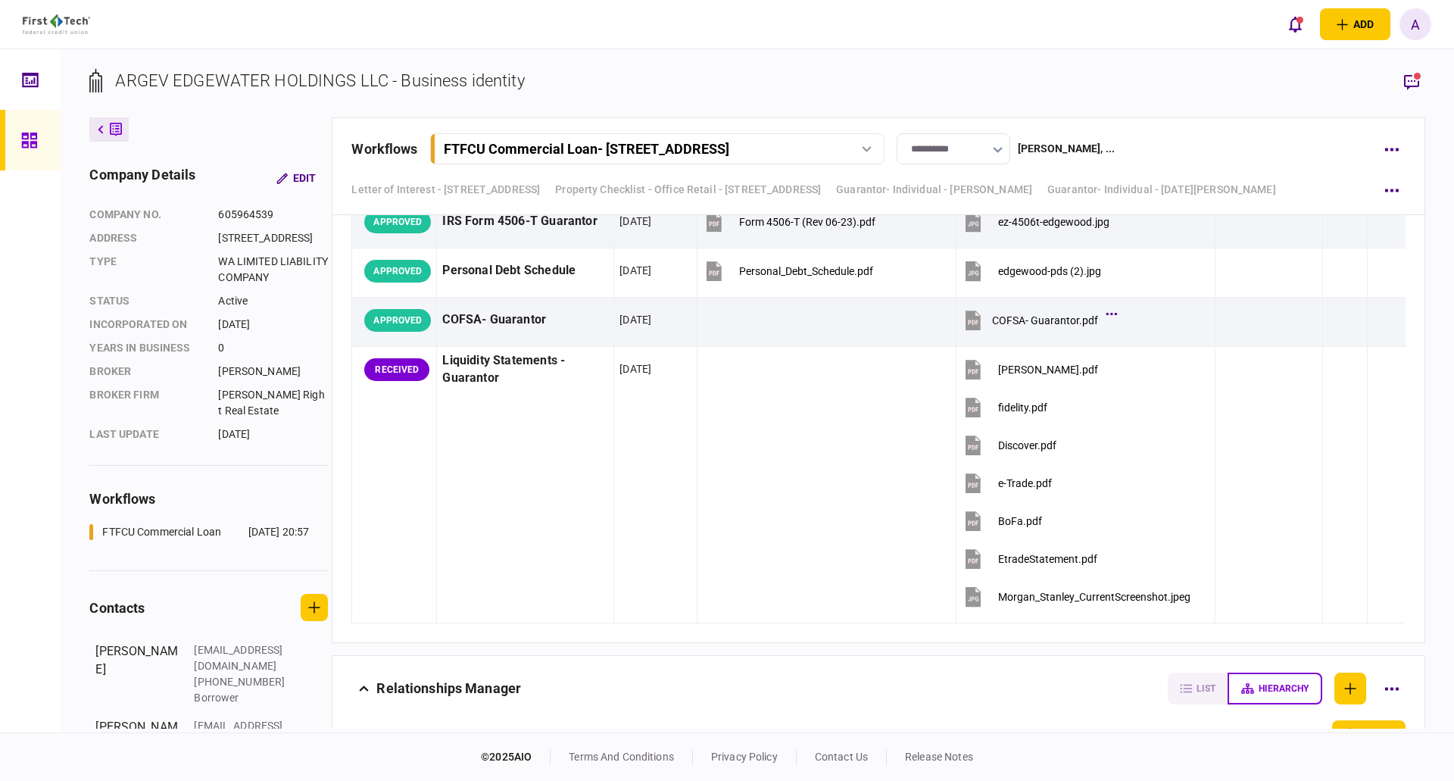
scroll to position [6136, 0]
